Goal: Task Accomplishment & Management: Manage account settings

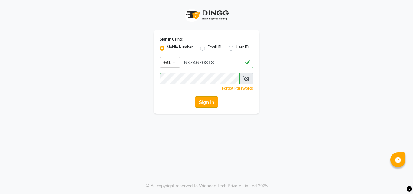
click at [206, 100] on button "Sign In" at bounding box center [206, 101] width 23 height 11
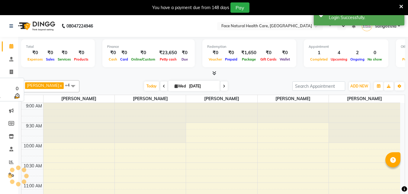
select select "en"
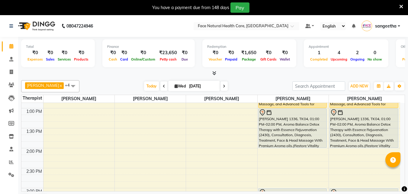
scroll to position [77, 0]
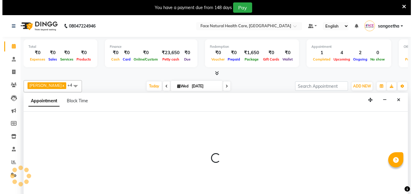
scroll to position [15, 0]
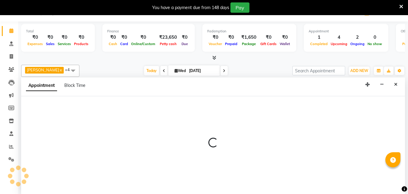
select select "38864"
select select "tentative"
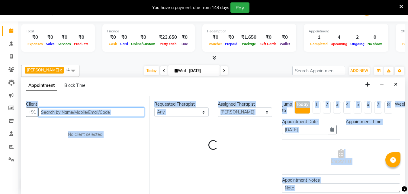
select select "660"
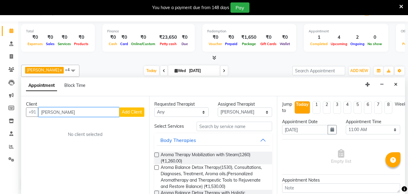
type input "[PERSON_NAME]"
click at [136, 109] on span "Add Client" at bounding box center [132, 111] width 20 height 5
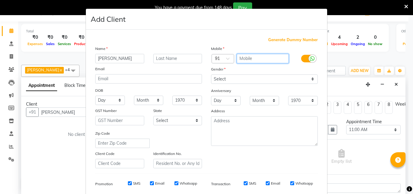
click at [265, 57] on input "text" at bounding box center [263, 58] width 52 height 9
type input "9047012233"
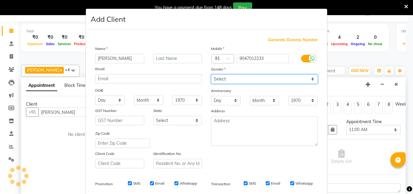
click at [249, 80] on select "Select [DEMOGRAPHIC_DATA] [DEMOGRAPHIC_DATA] Other Prefer Not To Say" at bounding box center [264, 78] width 107 height 9
select select "[DEMOGRAPHIC_DATA]"
click at [211, 74] on select "Select [DEMOGRAPHIC_DATA] [DEMOGRAPHIC_DATA] Other Prefer Not To Say" at bounding box center [264, 78] width 107 height 9
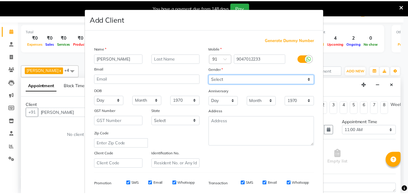
scroll to position [85, 0]
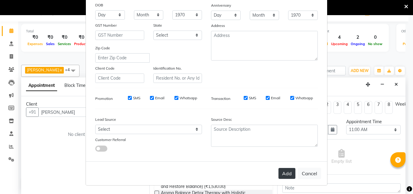
click at [284, 171] on button "Add" at bounding box center [286, 173] width 17 height 11
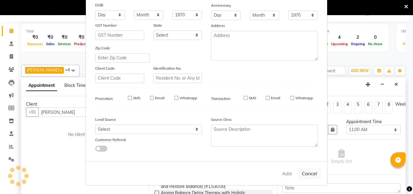
type input "9047012233"
select select
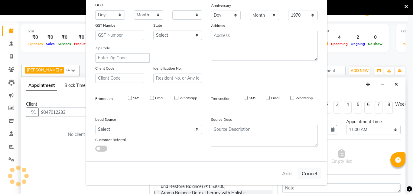
select select
checkbox input "false"
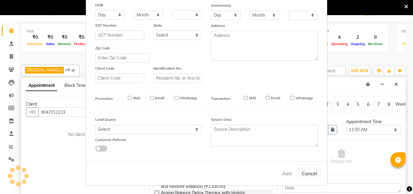
checkbox input "false"
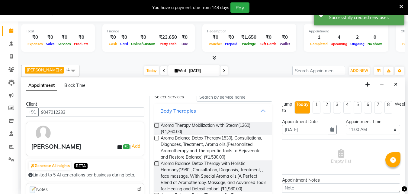
scroll to position [47, 0]
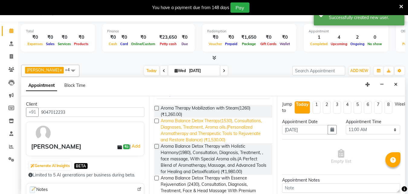
click at [255, 128] on span "Aroma Balance Detox Therapy(1530), Consultations, Diagnoses, Treatment, Aroma o…" at bounding box center [214, 130] width 107 height 25
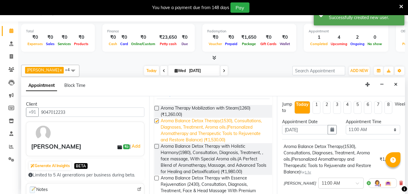
checkbox input "false"
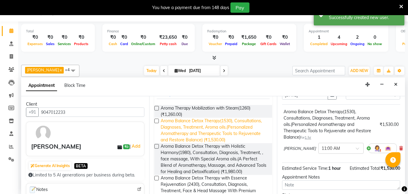
scroll to position [46, 0]
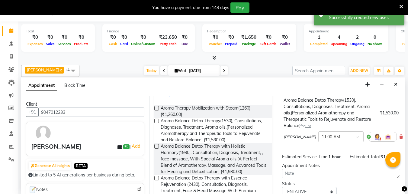
click at [374, 135] on img at bounding box center [377, 136] width 7 height 7
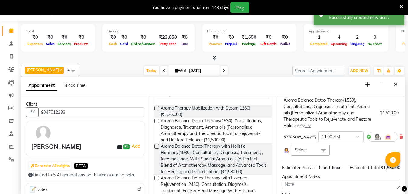
click at [323, 150] on span at bounding box center [324, 149] width 12 height 11
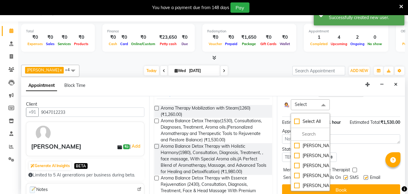
scroll to position [104, 0]
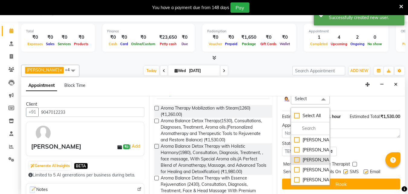
click at [303, 163] on div "[PERSON_NAME]" at bounding box center [310, 160] width 32 height 6
checkbox input "true"
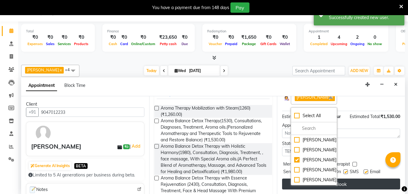
click at [287, 178] on button "Book" at bounding box center [341, 183] width 118 height 11
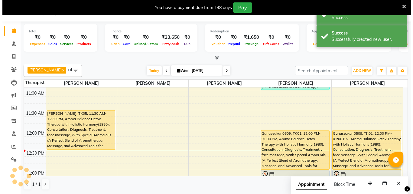
scroll to position [0, 0]
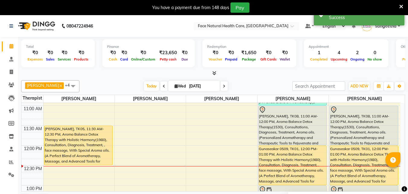
click at [294, 114] on div "[PERSON_NAME], TK08, 11:00 AM-12:00 PM, Aroma Balance Detox Therapy(1530), Cons…" at bounding box center [293, 125] width 68 height 39
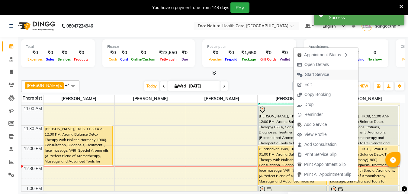
click at [309, 73] on span "Start Service" at bounding box center [317, 74] width 24 height 6
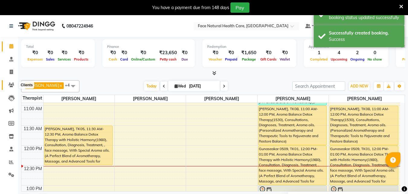
click at [13, 83] on icon at bounding box center [11, 85] width 6 height 5
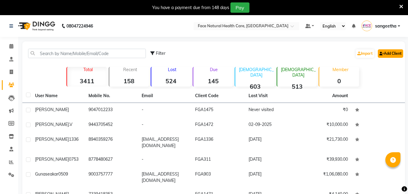
click at [395, 50] on link "Add Client" at bounding box center [390, 53] width 25 height 8
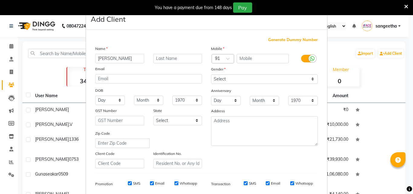
type input "[PERSON_NAME]"
click at [139, 84] on div "Name [PERSON_NAME] Email DOB Day 01 02 03 04 05 06 07 08 09 10 11 12 13 14 15 1…" at bounding box center [149, 106] width 116 height 123
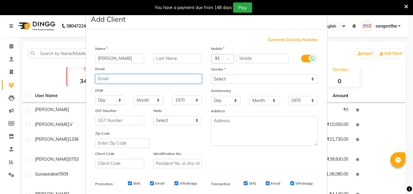
click at [145, 76] on input "email" at bounding box center [148, 78] width 107 height 9
type input "kannancs@[EMAIL_ADDRESS][DOMAIN_NAME]"
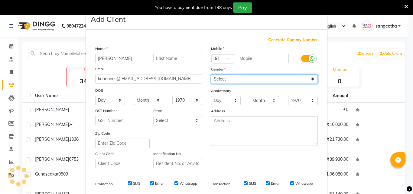
click at [266, 79] on select "Select [DEMOGRAPHIC_DATA] [DEMOGRAPHIC_DATA] Other Prefer Not To Say" at bounding box center [264, 78] width 107 height 9
select select "[DEMOGRAPHIC_DATA]"
click at [211, 74] on select "Select [DEMOGRAPHIC_DATA] [DEMOGRAPHIC_DATA] Other Prefer Not To Say" at bounding box center [264, 78] width 107 height 9
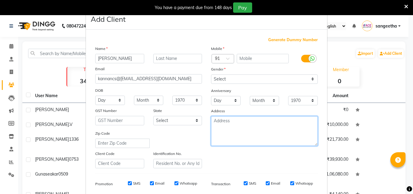
click at [226, 129] on textarea at bounding box center [264, 131] width 107 height 30
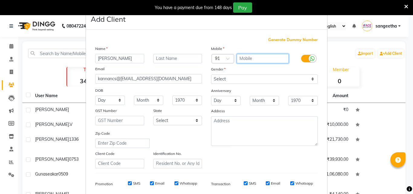
click at [270, 58] on input "text" at bounding box center [263, 58] width 52 height 9
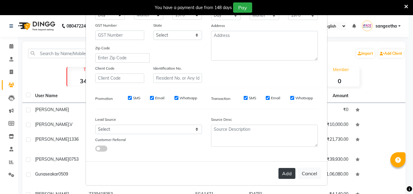
type input "9543559320"
click at [284, 177] on button "Add" at bounding box center [286, 173] width 17 height 11
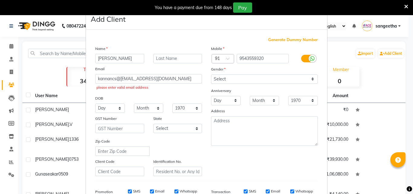
click at [268, 107] on div "Mobile Country Code × 91 9543559320 Gender Select [DEMOGRAPHIC_DATA] [DEMOGRAPH…" at bounding box center [264, 110] width 116 height 131
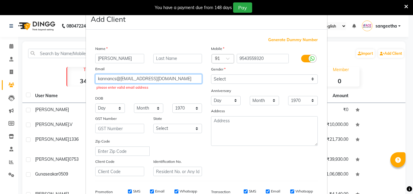
click at [120, 78] on input "kannancs@[EMAIL_ADDRESS][DOMAIN_NAME]" at bounding box center [148, 78] width 107 height 9
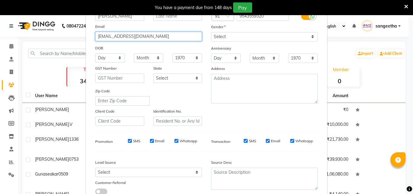
scroll to position [85, 0]
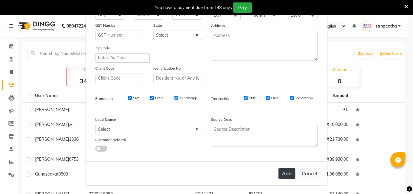
type input "[EMAIL_ADDRESS][DOMAIN_NAME]"
click at [285, 175] on button "Add" at bounding box center [286, 173] width 17 height 11
select select
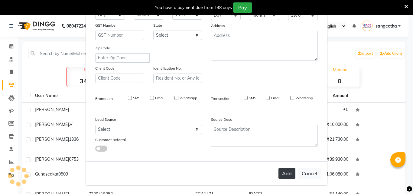
select select
checkbox input "false"
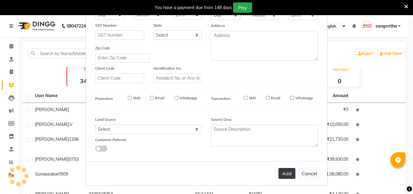
checkbox input "false"
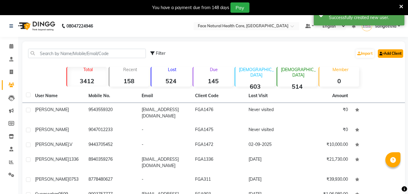
click at [391, 53] on link "Add Client" at bounding box center [390, 53] width 25 height 8
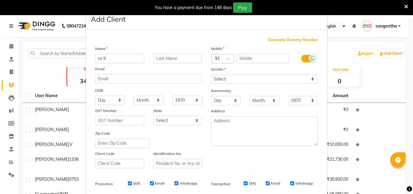
click at [376, 134] on ngb-modal-window "Add Client Generate Dummy Number Name cs K Email DOB Day 01 02 03 04 05 06 07 0…" at bounding box center [206, 97] width 413 height 194
click at [99, 59] on input "cs K" at bounding box center [119, 58] width 49 height 9
click at [100, 59] on input "K" at bounding box center [119, 58] width 49 height 9
type input "[PERSON_NAME]"
click at [256, 57] on input "text" at bounding box center [263, 58] width 52 height 9
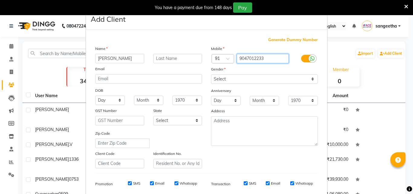
type input "9047012233"
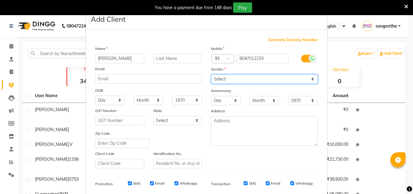
click at [252, 83] on select "Select [DEMOGRAPHIC_DATA] [DEMOGRAPHIC_DATA] Other Prefer Not To Say" at bounding box center [264, 78] width 107 height 9
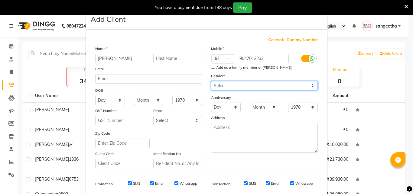
select select "[DEMOGRAPHIC_DATA]"
click at [211, 81] on select "Select [DEMOGRAPHIC_DATA] [DEMOGRAPHIC_DATA] Other Prefer Not To Say" at bounding box center [264, 85] width 107 height 9
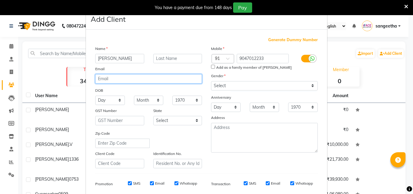
click at [193, 78] on input "email" at bounding box center [148, 78] width 107 height 9
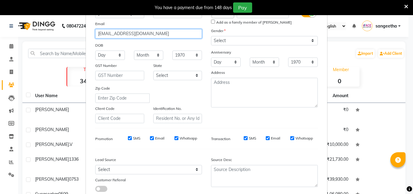
scroll to position [4, 0]
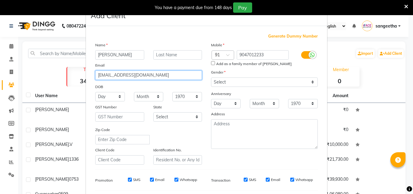
type input "[EMAIL_ADDRESS][DOMAIN_NAME]"
click at [211, 63] on input "Add as a family member of [PERSON_NAME]" at bounding box center [213, 63] width 4 height 4
checkbox input "true"
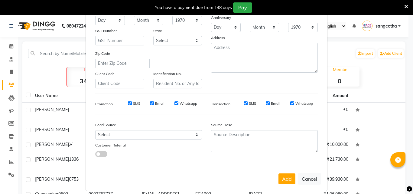
scroll to position [85, 0]
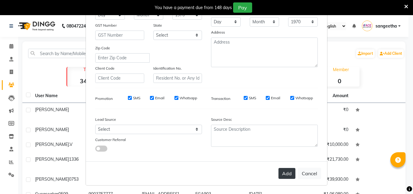
click at [287, 174] on button "Add" at bounding box center [286, 173] width 17 height 11
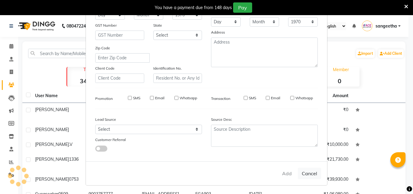
select select
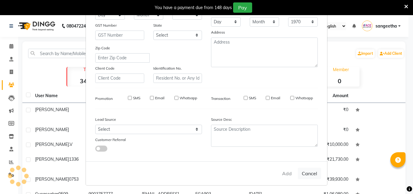
select select
checkbox input "false"
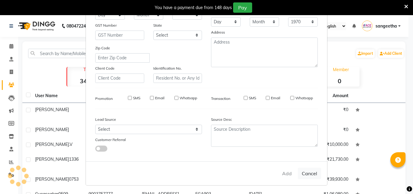
checkbox input "false"
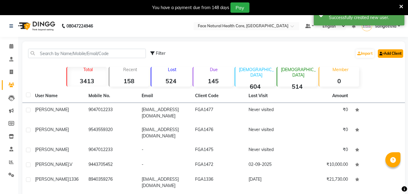
click at [389, 50] on link "Add Client" at bounding box center [390, 53] width 25 height 8
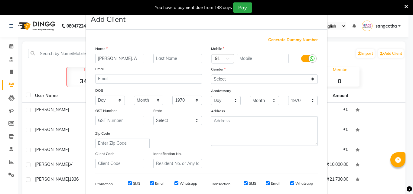
type input "[PERSON_NAME]. A"
drag, startPoint x: 231, startPoint y: 78, endPoint x: 216, endPoint y: 102, distance: 28.6
click at [216, 102] on div "Mobile Country Code × 91 Gender Select [DEMOGRAPHIC_DATA] [DEMOGRAPHIC_DATA] Ot…" at bounding box center [264, 106] width 116 height 123
select select "[DEMOGRAPHIC_DATA]"
click at [211, 74] on select "Select [DEMOGRAPHIC_DATA] [DEMOGRAPHIC_DATA] Other Prefer Not To Say" at bounding box center [264, 78] width 107 height 9
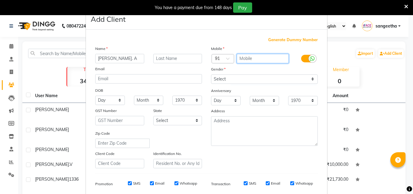
click at [245, 60] on input "text" at bounding box center [263, 58] width 52 height 9
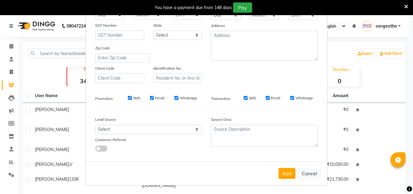
type input "9489561535"
click at [290, 172] on button "Add" at bounding box center [286, 173] width 17 height 11
select select
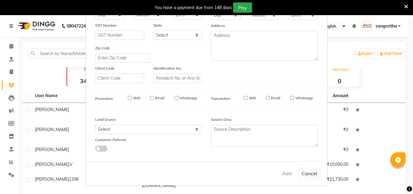
select select
checkbox input "false"
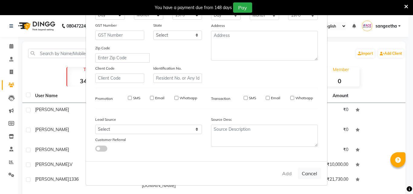
checkbox input "false"
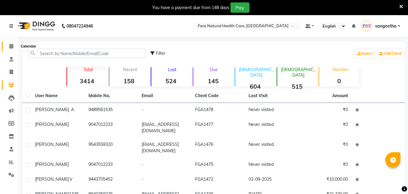
click at [10, 47] on icon at bounding box center [11, 46] width 4 height 5
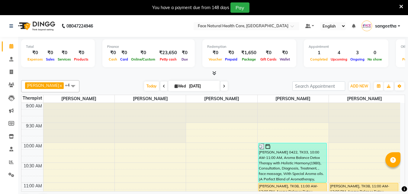
scroll to position [77, 0]
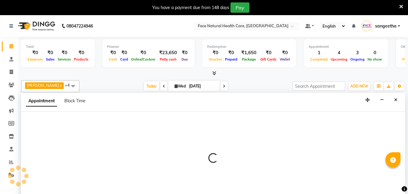
select select "47694"
select select "660"
select select "tentative"
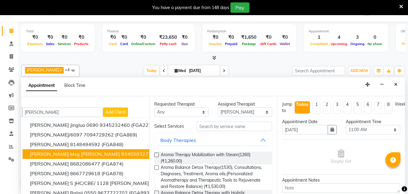
scroll to position [0, 0]
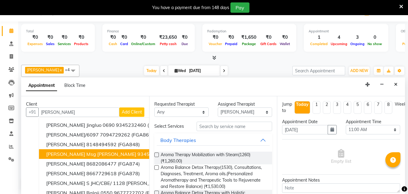
click at [92, 113] on input "[PERSON_NAME]" at bounding box center [78, 111] width 81 height 9
type input "R"
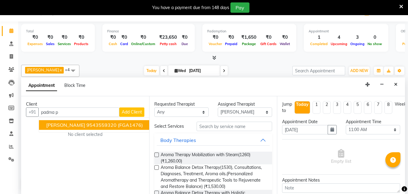
click at [88, 123] on ngb-highlight "9543559320" at bounding box center [101, 125] width 30 height 6
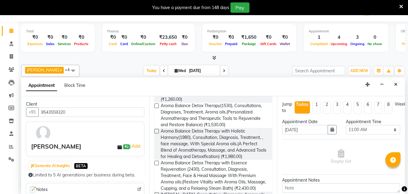
scroll to position [64, 0]
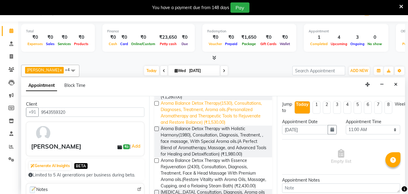
type input "9543559320"
click at [243, 113] on span "Aroma Balance Detox Therapy(1530), Consultations, Diagnoses, Treatment, Aroma o…" at bounding box center [214, 112] width 107 height 25
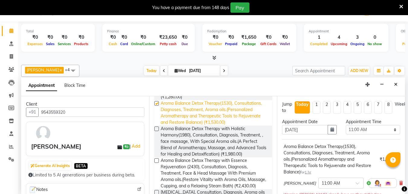
checkbox input "false"
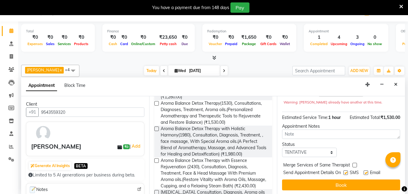
scroll to position [98, 0]
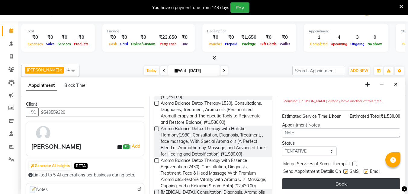
click at [369, 178] on button "Book" at bounding box center [341, 183] width 118 height 11
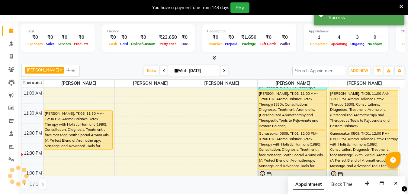
scroll to position [0, 0]
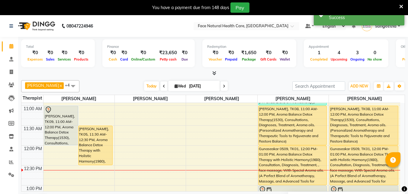
select select "47694"
select select "765"
select select "tentative"
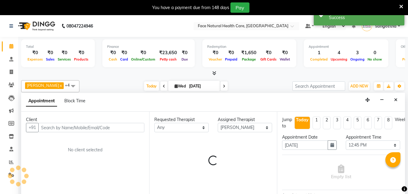
scroll to position [15, 0]
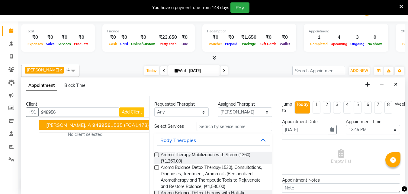
click at [60, 124] on span "[PERSON_NAME]. A" at bounding box center [68, 125] width 45 height 6
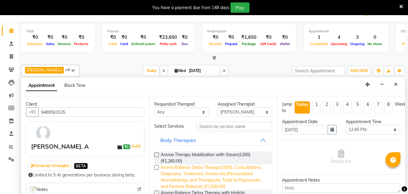
type input "9489561535"
click at [243, 175] on span "Aroma Balance Detox Therapy(1530), Consultations, Diagnoses, Treatment, Aroma o…" at bounding box center [214, 176] width 107 height 25
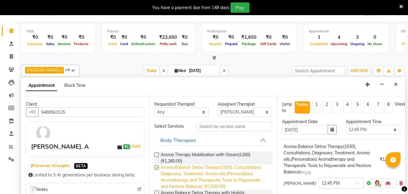
checkbox input "false"
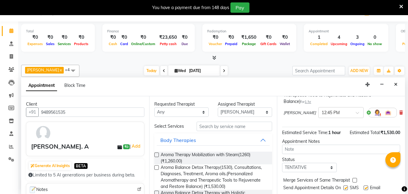
scroll to position [81, 0]
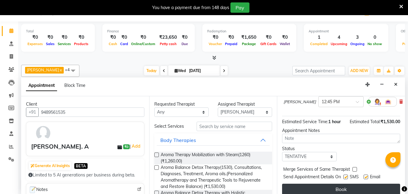
click at [351, 188] on button "Book" at bounding box center [341, 188] width 118 height 11
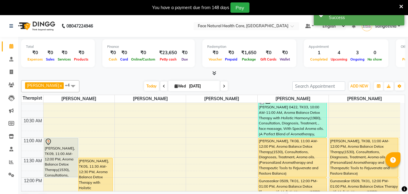
scroll to position [48, 0]
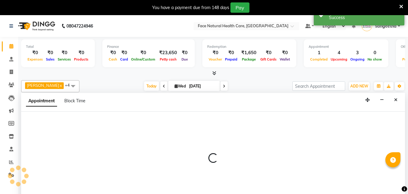
select select "65164"
select select "645"
select select "tentative"
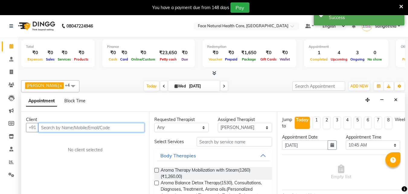
scroll to position [15, 0]
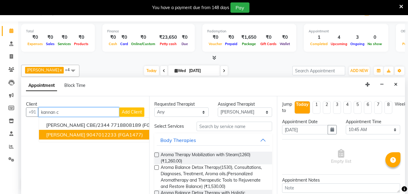
click at [136, 137] on button "[PERSON_NAME] 9047012233 (FGA1477)" at bounding box center [106, 135] width 134 height 10
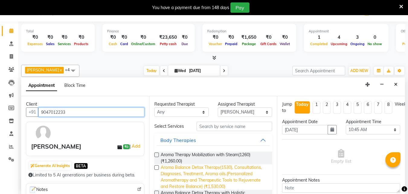
type input "9047012233"
click at [238, 174] on span "Aroma Balance Detox Therapy(1530), Consultations, Diagnoses, Treatment, Aroma o…" at bounding box center [214, 176] width 107 height 25
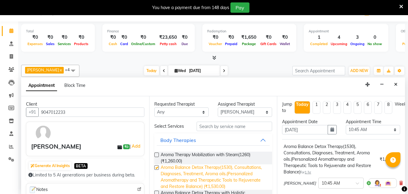
checkbox input "false"
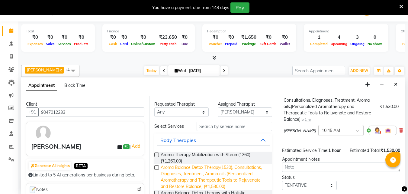
scroll to position [66, 0]
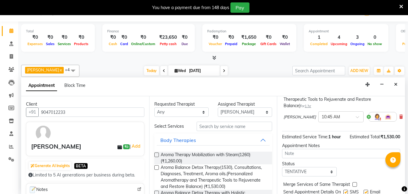
click at [374, 118] on img at bounding box center [377, 116] width 7 height 7
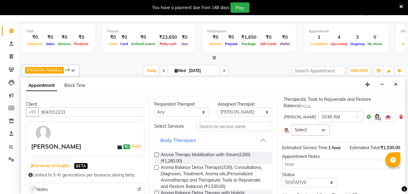
click at [320, 131] on span at bounding box center [324, 130] width 12 height 11
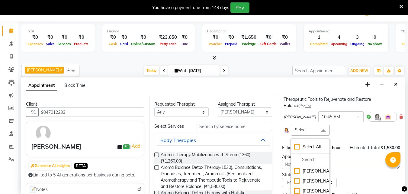
scroll to position [104, 0]
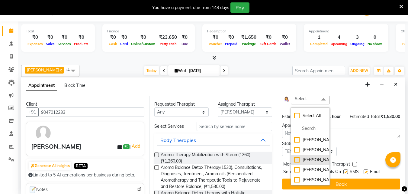
click at [300, 163] on div "[PERSON_NAME]" at bounding box center [310, 160] width 32 height 6
checkbox input "true"
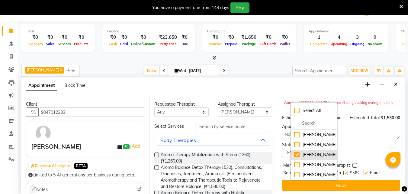
scroll to position [118, 0]
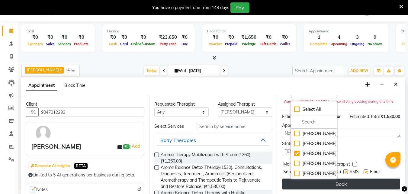
click at [370, 181] on button "Book" at bounding box center [341, 183] width 118 height 11
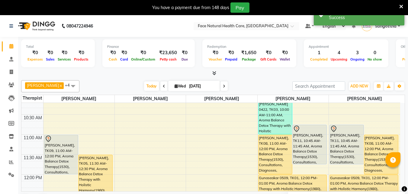
scroll to position [125, 0]
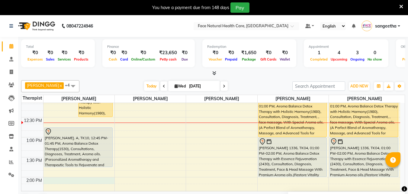
click at [60, 180] on div "9:00 AM 9:30 AM 10:00 AM 10:30 AM 11:00 AM 11:30 AM 12:00 PM 12:30 PM 1:00 PM 1…" at bounding box center [210, 177] width 379 height 399
select select "47694"
select select "tentative"
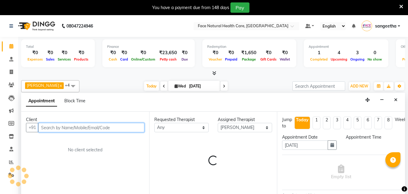
select select "840"
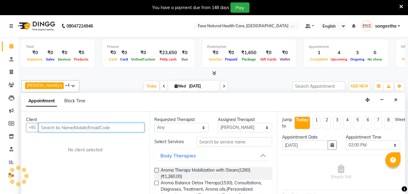
scroll to position [15, 0]
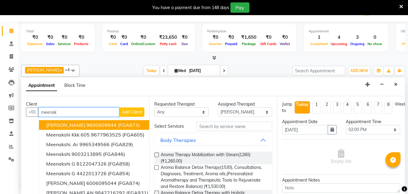
click at [87, 129] on button "[PERSON_NAME] K 9600609944 (FGA873)" at bounding box center [98, 125] width 118 height 10
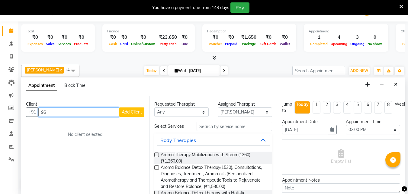
type input "9"
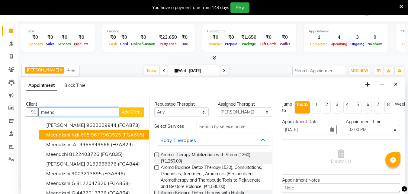
click at [75, 135] on span "Meenakshi Kkk 605" at bounding box center [68, 134] width 44 height 6
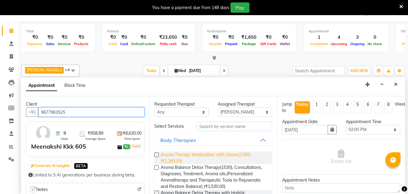
type input "9677963525"
click at [254, 154] on span "Aroma Therapy Mobilization with Steam(1260) (₹1,260.00)" at bounding box center [214, 157] width 107 height 13
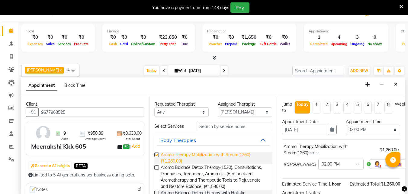
checkbox input "false"
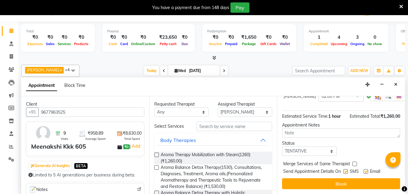
click at [347, 169] on label at bounding box center [346, 171] width 5 height 5
click at [347, 170] on input "checkbox" at bounding box center [346, 172] width 4 height 4
checkbox input "false"
click at [366, 169] on label at bounding box center [366, 171] width 5 height 5
click at [366, 170] on input "checkbox" at bounding box center [366, 172] width 4 height 4
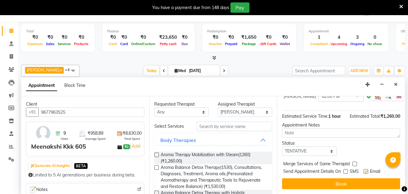
checkbox input "false"
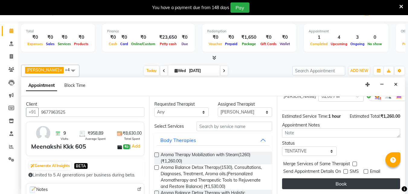
click at [301, 179] on button "Book" at bounding box center [341, 183] width 118 height 11
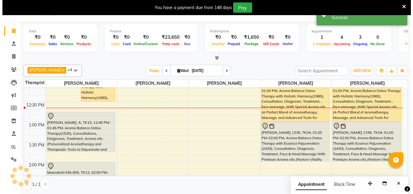
scroll to position [0, 0]
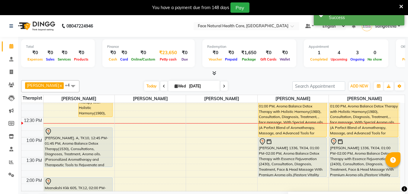
click at [168, 52] on div "₹23,650" at bounding box center [168, 52] width 23 height 7
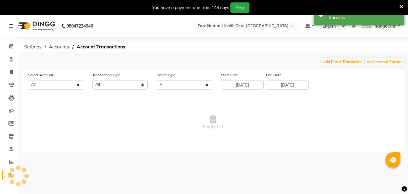
select select "4610"
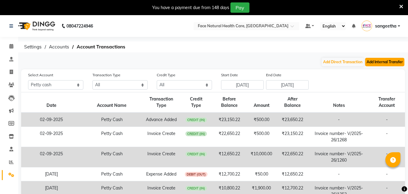
click at [389, 61] on button "Add Internal Transfer" at bounding box center [384, 62] width 39 height 8
select select "internal transfer"
select select "4610"
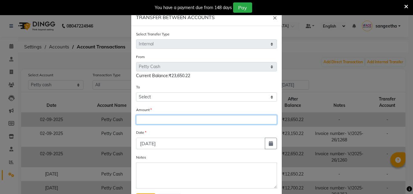
click at [161, 122] on input "number" at bounding box center [206, 119] width 141 height 9
type input "7150"
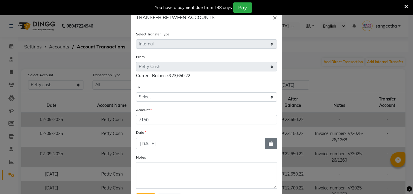
click at [269, 145] on icon "button" at bounding box center [271, 143] width 4 height 5
select select "9"
select select "2025"
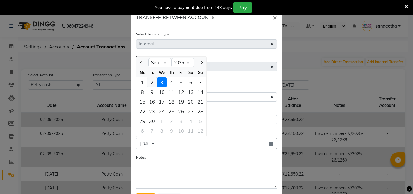
click at [150, 84] on div "2" at bounding box center [152, 82] width 10 height 10
type input "02-09-2025"
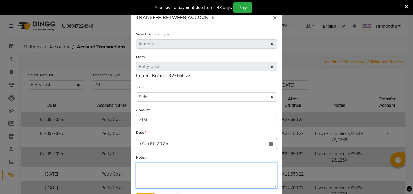
click at [172, 170] on textarea "Notes" at bounding box center [206, 175] width 141 height 26
click at [143, 166] on textarea "clsoing" at bounding box center [206, 175] width 141 height 26
click at [145, 169] on textarea "cloing" at bounding box center [206, 175] width 141 height 26
type textarea "closing"
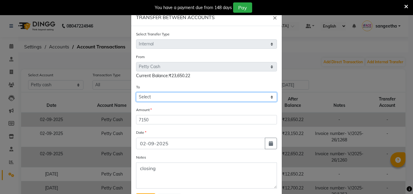
click at [170, 92] on select "Select [PERSON_NAME] Cash Axis Bank 7303 Cash In Hand Cash To Accounts" at bounding box center [206, 96] width 141 height 9
select select "5054"
click at [136, 92] on select "Select [PERSON_NAME] Cash Axis Bank 7303 Cash In Hand Cash To Accounts" at bounding box center [206, 96] width 141 height 9
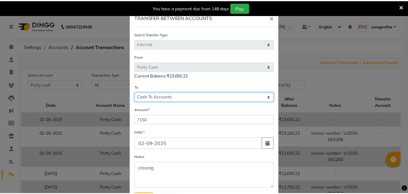
scroll to position [29, 0]
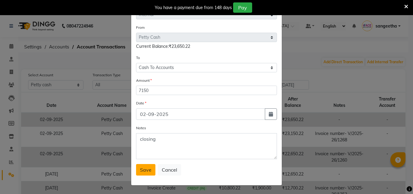
click at [144, 175] on button "Save" at bounding box center [145, 169] width 19 height 11
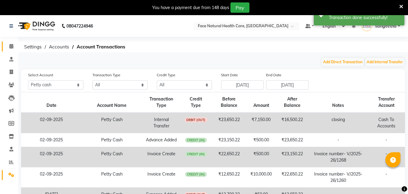
click at [13, 45] on icon at bounding box center [11, 46] width 4 height 5
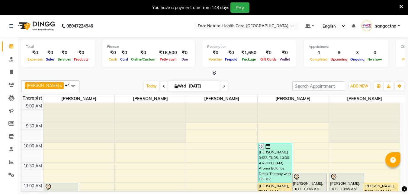
click at [104, 82] on div "[DATE] [DATE]" at bounding box center [186, 86] width 207 height 9
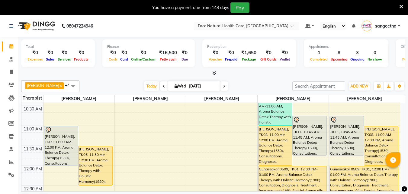
scroll to position [61, 0]
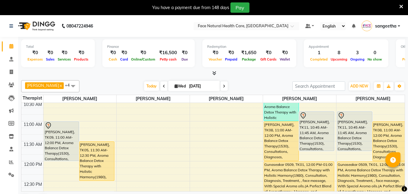
click at [55, 131] on div "[PERSON_NAME], TK09, 11:00 AM-12:00 PM, Aroma Balance Detox Therapy(1530), Cons…" at bounding box center [61, 141] width 35 height 39
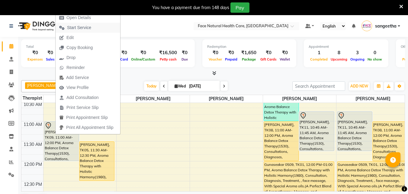
click at [96, 26] on button "Start Service" at bounding box center [88, 28] width 65 height 10
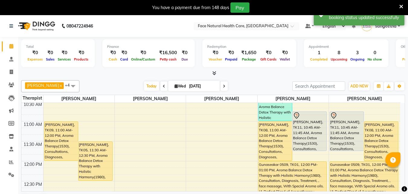
click at [290, 2] on div "You have a payment due from 148 days Pay" at bounding box center [204, 7] width 408 height 15
click at [403, 5] on icon at bounding box center [402, 6] width 4 height 5
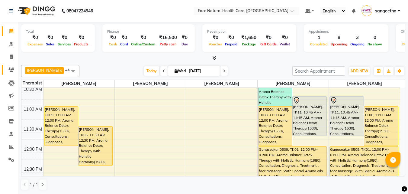
click at [12, 68] on icon at bounding box center [11, 69] width 6 height 5
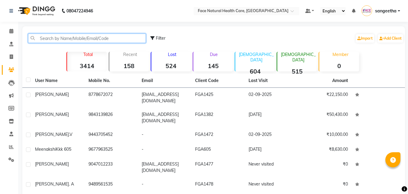
click at [61, 40] on input "text" at bounding box center [87, 38] width 118 height 9
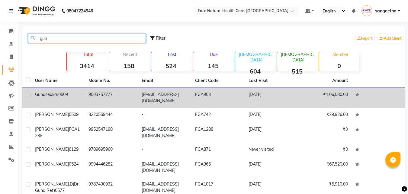
type input "gun"
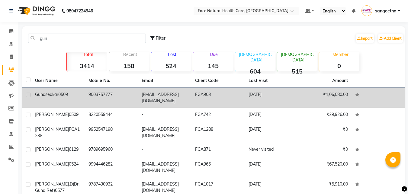
click at [113, 102] on td "9003757777" at bounding box center [112, 98] width 54 height 20
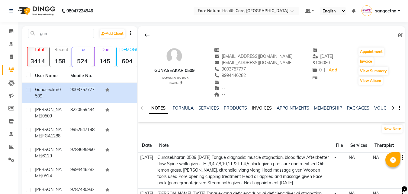
click at [260, 108] on link "INVOICES" at bounding box center [262, 107] width 20 height 5
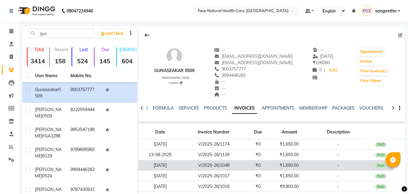
scroll to position [62, 0]
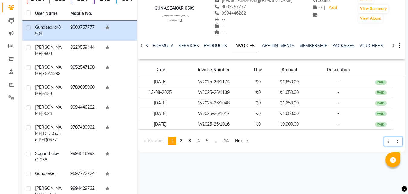
click at [401, 142] on select "5 10 50 100 500" at bounding box center [393, 141] width 19 height 9
select select "10"
click at [384, 146] on select "5 10 50 100 500" at bounding box center [393, 141] width 19 height 9
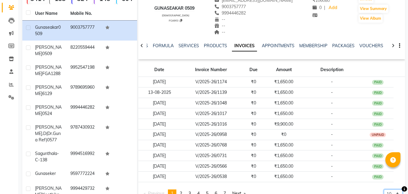
scroll to position [0, 0]
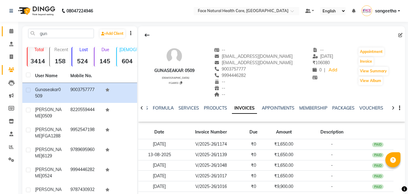
click at [9, 26] on link "Calendar" at bounding box center [9, 31] width 15 height 10
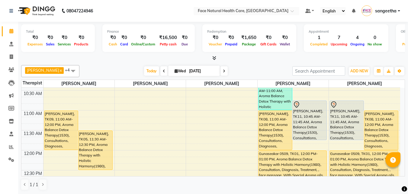
scroll to position [77, 0]
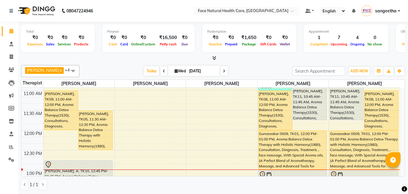
click at [296, 148] on div "Gunaseakar 0509, TK01, 12:00 PM-01:00 PM, Aroma Balance Detox Therapy with Holi…" at bounding box center [293, 150] width 68 height 39
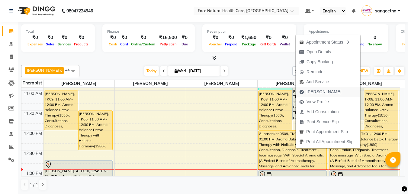
click at [318, 94] on span "[PERSON_NAME]" at bounding box center [324, 92] width 35 height 6
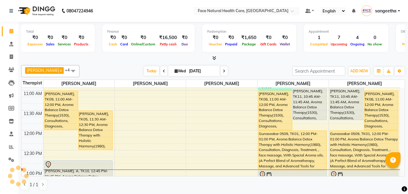
select select "service"
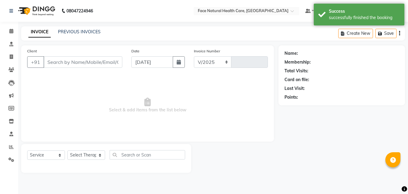
select select "5675"
type input "1271"
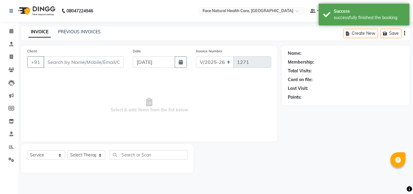
type input "9003757777"
select select "38864"
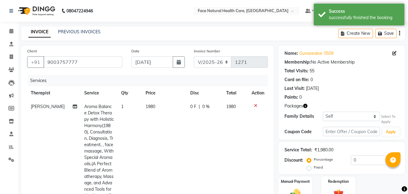
click at [151, 106] on span "1980" at bounding box center [151, 106] width 10 height 5
select select "38864"
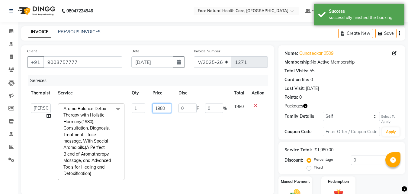
click at [166, 108] on input "1980" at bounding box center [162, 107] width 19 height 9
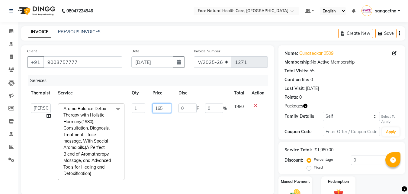
type input "1650"
click at [230, 153] on tr "[PERSON_NAME] [PERSON_NAME] [PERSON_NAME] M [PERSON_NAME] [PERSON_NAME] [PERSON…" at bounding box center [147, 142] width 241 height 84
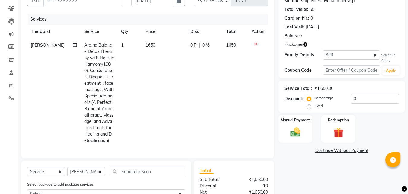
scroll to position [72, 0]
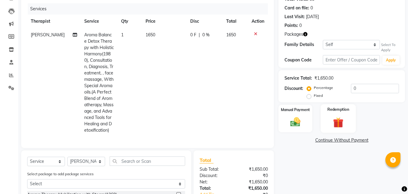
click at [347, 122] on div "Redemption" at bounding box center [338, 118] width 35 height 29
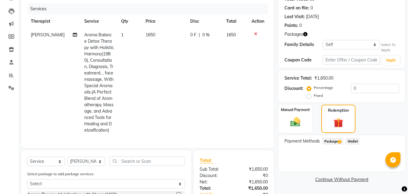
click at [334, 142] on span "Package 1" at bounding box center [333, 141] width 21 height 7
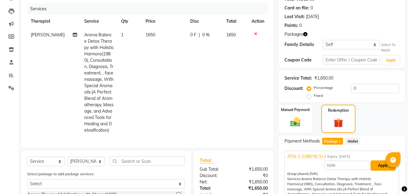
click at [383, 166] on button "Apply" at bounding box center [383, 165] width 25 height 10
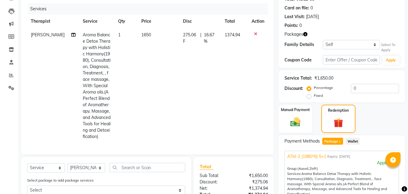
click at [187, 38] on span "275.06 F" at bounding box center [190, 38] width 15 height 13
select select "38864"
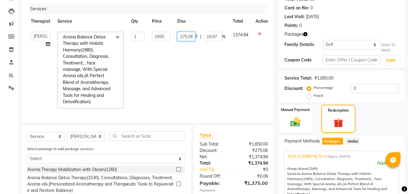
click at [191, 38] on input "275.06" at bounding box center [186, 36] width 18 height 9
type input "2"
type input "0"
click at [236, 89] on td "1374.94" at bounding box center [240, 70] width 23 height 84
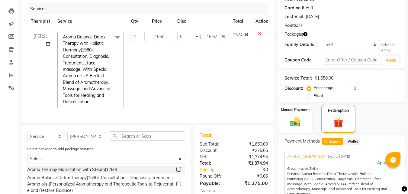
select select "38864"
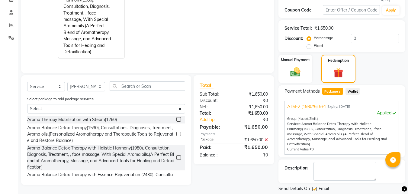
scroll to position [134, 0]
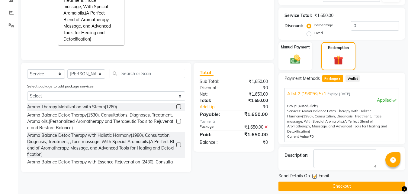
click at [229, 172] on div "Total Sub Total: ₹1,650.00 Discount: ₹0 Net: ₹1,650.00 Total: ₹1,650.00 Add Tip…" at bounding box center [234, 117] width 87 height 109
click at [316, 174] on label at bounding box center [315, 176] width 5 height 5
click at [316, 174] on input "checkbox" at bounding box center [315, 176] width 4 height 4
checkbox input "false"
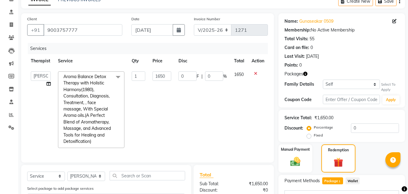
scroll to position [135, 0]
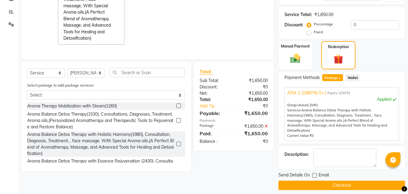
click at [359, 180] on button "Checkout" at bounding box center [342, 184] width 127 height 9
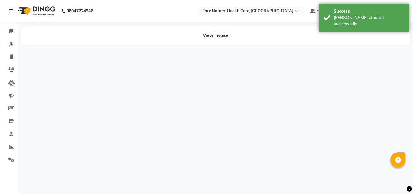
select select "38864"
select select "65164"
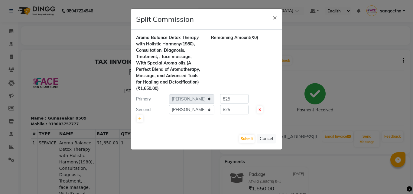
click at [55, 52] on ngb-modal-window "Split Commission × Aroma Balance Detox Therapy with Holistic Harmony(1980), Con…" at bounding box center [206, 97] width 413 height 194
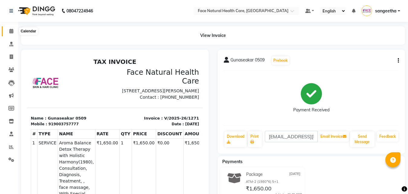
click at [8, 30] on span at bounding box center [11, 31] width 11 height 7
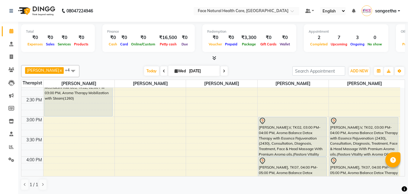
scroll to position [213, 0]
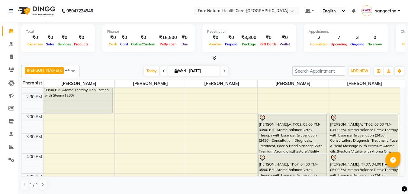
click at [370, 134] on div "[PERSON_NAME].V, TK02, 03:00 PM-04:00 PM, Aroma Balance Detox Therapy with Esse…" at bounding box center [364, 133] width 68 height 39
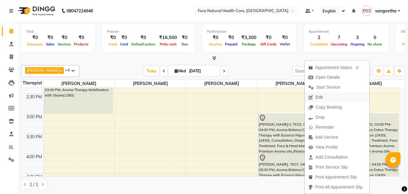
click at [341, 92] on button "Edit" at bounding box center [337, 97] width 65 height 10
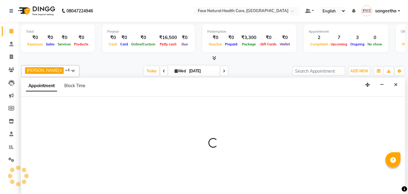
select select "tentative"
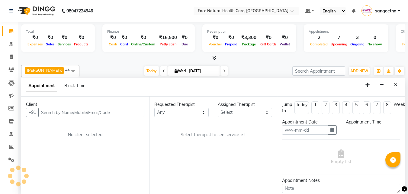
scroll to position [0, 0]
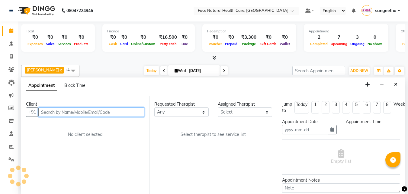
type input "[DATE]"
select select "900"
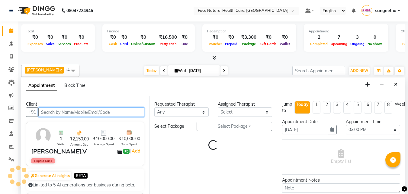
select select "38864"
select select "2632"
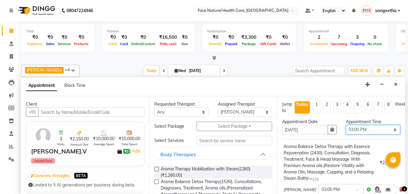
click at [388, 130] on select "Select 10:00 AM 10:15 AM 10:30 AM 10:45 AM 11:00 AM 11:15 AM 11:30 AM 11:45 AM …" at bounding box center [373, 129] width 54 height 9
select select "840"
click at [346, 125] on select "Select 10:00 AM 10:15 AM 10:30 AM 10:45 AM 11:00 AM 11:15 AM 11:30 AM 11:45 AM …" at bounding box center [373, 129] width 54 height 9
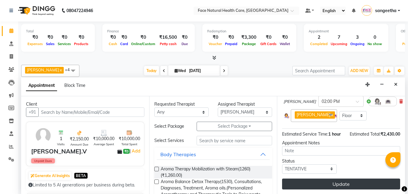
click at [376, 179] on button "Update" at bounding box center [341, 183] width 118 height 11
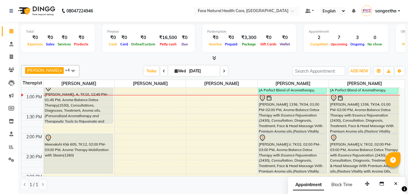
scroll to position [158, 0]
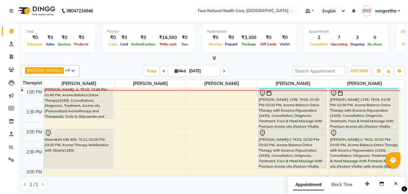
click at [364, 146] on div "[PERSON_NAME].V, TK02, 02:00 PM-03:00 PM, Aroma Balance Detox Therapy with Esse…" at bounding box center [364, 148] width 68 height 39
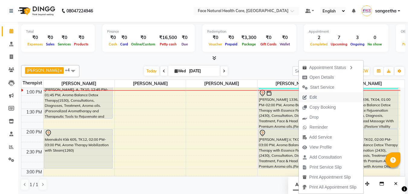
click at [323, 97] on button "Edit" at bounding box center [331, 97] width 65 height 10
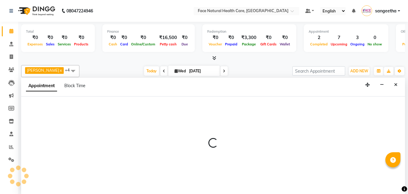
scroll to position [0, 0]
select select "tentative"
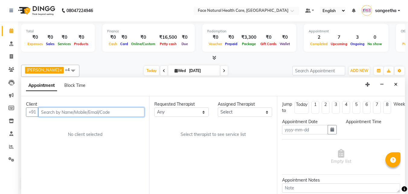
type input "[DATE]"
select select "840"
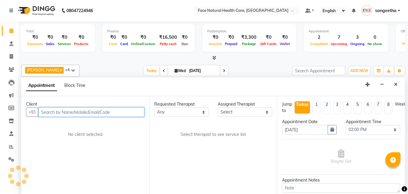
select select "38864"
select select "2632"
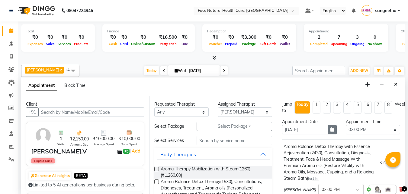
click at [332, 130] on icon "button" at bounding box center [333, 129] width 4 height 4
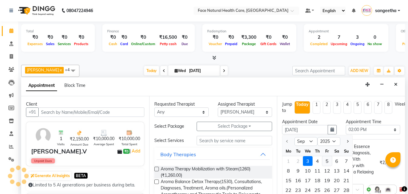
click at [326, 161] on div "5" at bounding box center [328, 161] width 10 height 10
type input "[DATE]"
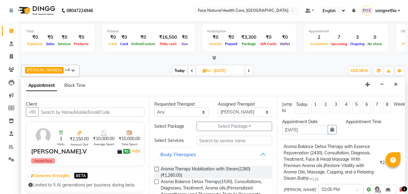
select select "840"
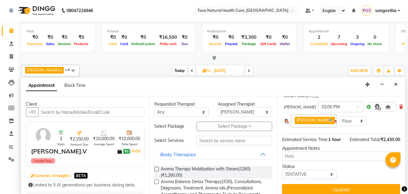
scroll to position [100, 0]
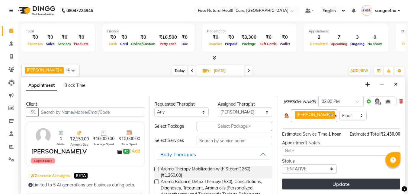
click at [360, 178] on button "Update" at bounding box center [341, 183] width 118 height 11
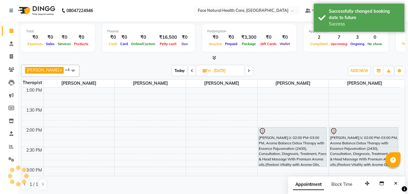
scroll to position [0, 0]
click at [174, 70] on span "Today" at bounding box center [179, 70] width 15 height 9
type input "[DATE]"
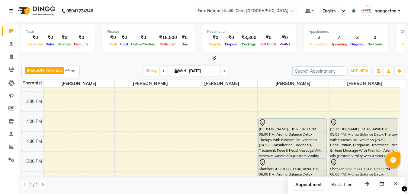
scroll to position [247, 0]
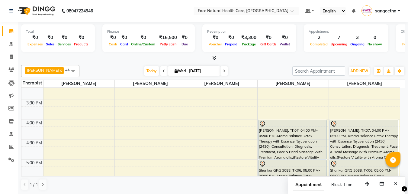
click at [350, 138] on div "[PERSON_NAME], TK07, 04:00 PM-05:00 PM, Aroma Balance Detox Therapy with Essenc…" at bounding box center [364, 139] width 68 height 39
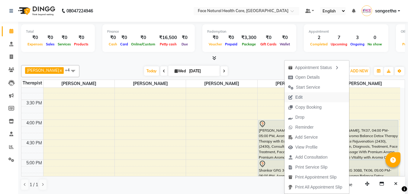
click at [293, 96] on span "Edit" at bounding box center [296, 97] width 22 height 10
select select "tentative"
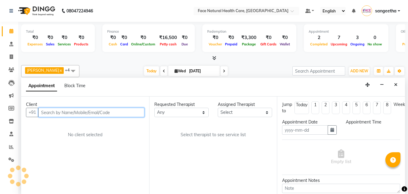
type input "[DATE]"
select select "960"
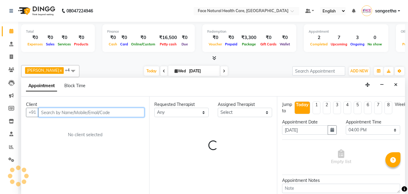
select select "38864"
select select "2632"
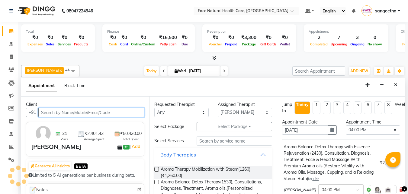
scroll to position [0, 0]
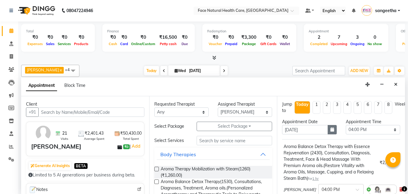
click at [331, 129] on icon "button" at bounding box center [333, 129] width 4 height 4
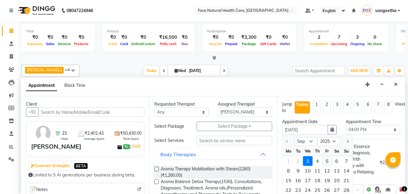
click at [325, 161] on div "5" at bounding box center [328, 161] width 10 height 10
type input "[DATE]"
select select "960"
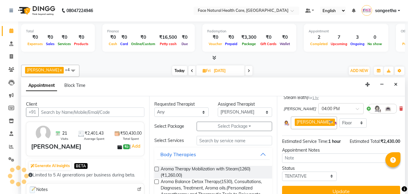
scroll to position [100, 0]
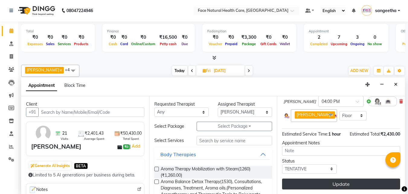
click at [360, 178] on button "Update" at bounding box center [341, 183] width 118 height 11
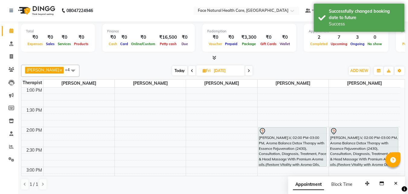
scroll to position [0, 0]
click at [172, 69] on span "Today" at bounding box center [179, 70] width 15 height 9
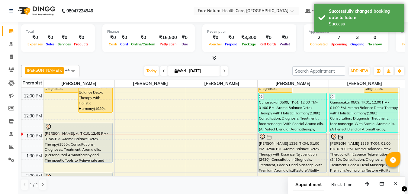
scroll to position [152, 0]
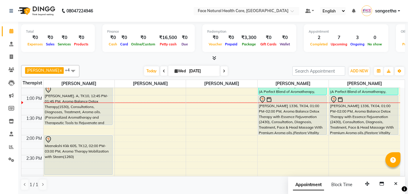
click at [221, 72] on span at bounding box center [224, 70] width 7 height 9
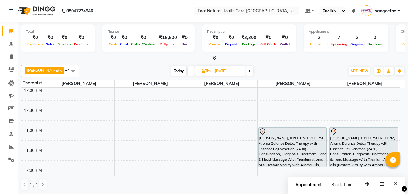
scroll to position [112, 0]
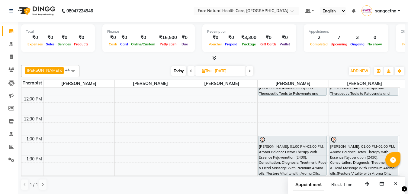
click at [171, 69] on span "Today" at bounding box center [178, 70] width 15 height 9
type input "[DATE]"
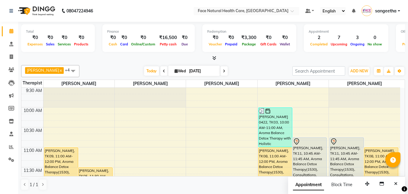
scroll to position [6, 0]
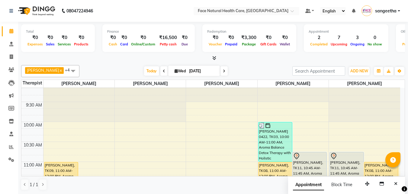
click at [374, 172] on div "[PERSON_NAME], TK08, 11:00 AM-12:00 PM, Aroma Balance Detox Therapy(1530), Cons…" at bounding box center [382, 181] width 34 height 39
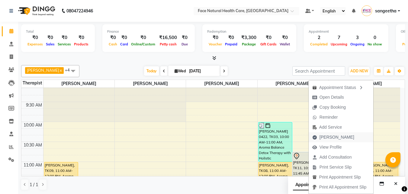
click at [326, 139] on span "[PERSON_NAME]" at bounding box center [337, 137] width 35 height 6
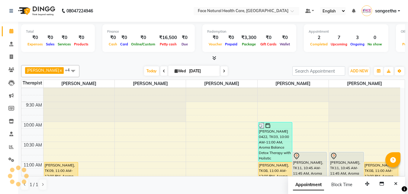
select select "service"
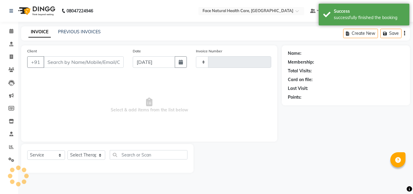
type input "1272"
select select "5675"
type input "9047012233"
select select "38864"
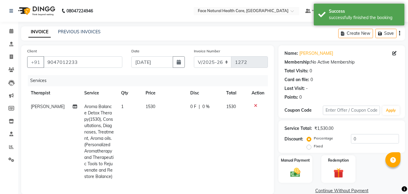
click at [255, 104] on icon at bounding box center [255, 105] width 3 height 4
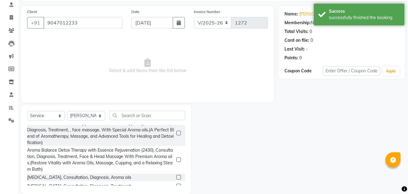
scroll to position [24, 0]
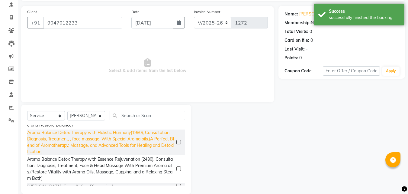
click at [151, 142] on div "Aroma Balance Detox Therapy with Holistic Harmony(1980), Consultation, Diagnosi…" at bounding box center [100, 141] width 147 height 25
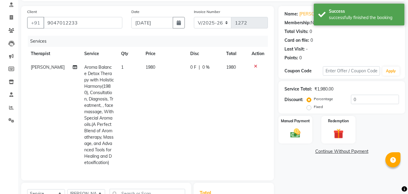
checkbox input "false"
click at [146, 68] on span "1980" at bounding box center [151, 66] width 10 height 5
select select "38864"
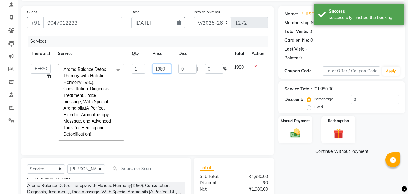
click at [166, 67] on input "1980" at bounding box center [162, 68] width 19 height 9
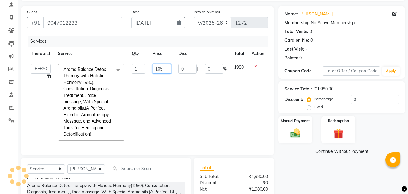
type input "1650"
click at [235, 121] on td "1980" at bounding box center [240, 102] width 18 height 84
select select "38864"
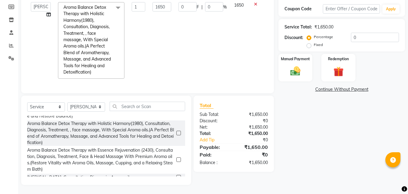
click at [346, 69] on img at bounding box center [339, 71] width 16 height 12
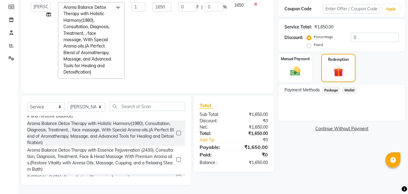
click at [336, 87] on span "Package" at bounding box center [332, 90] width 18 height 7
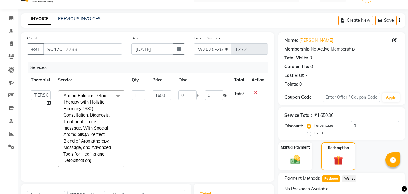
scroll to position [10, 0]
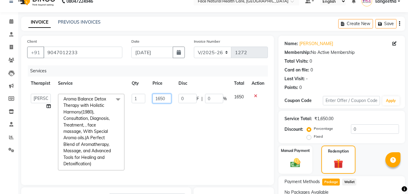
click at [164, 99] on input "1650" at bounding box center [162, 98] width 19 height 9
click at [8, 63] on span at bounding box center [11, 60] width 11 height 7
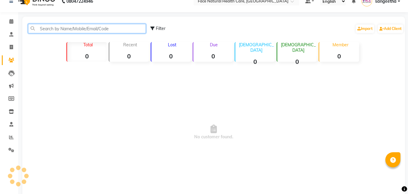
click at [43, 30] on input "text" at bounding box center [87, 28] width 118 height 9
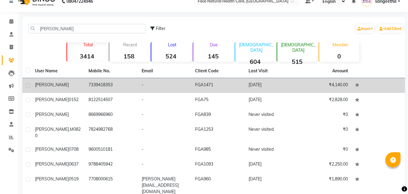
click at [213, 85] on td "FGA1471" at bounding box center [219, 85] width 54 height 15
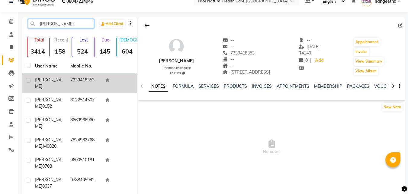
click at [57, 22] on input "[PERSON_NAME]" at bounding box center [61, 23] width 66 height 9
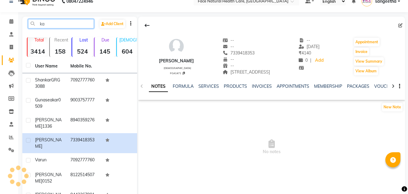
type input "k"
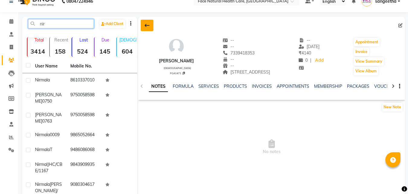
type input "nir"
click at [147, 22] on button at bounding box center [147, 25] width 13 height 11
